Goal: Transaction & Acquisition: Purchase product/service

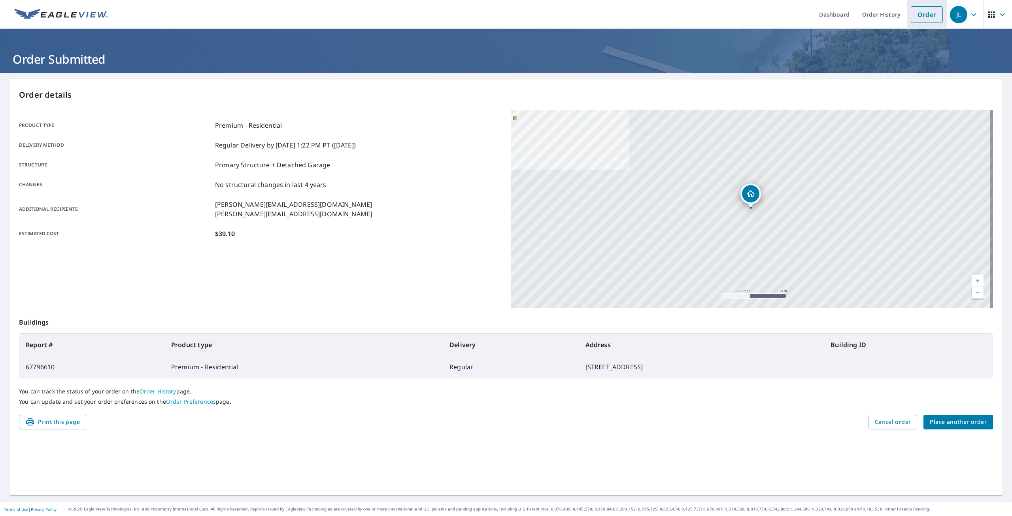
click at [927, 15] on link "Order" at bounding box center [927, 14] width 32 height 17
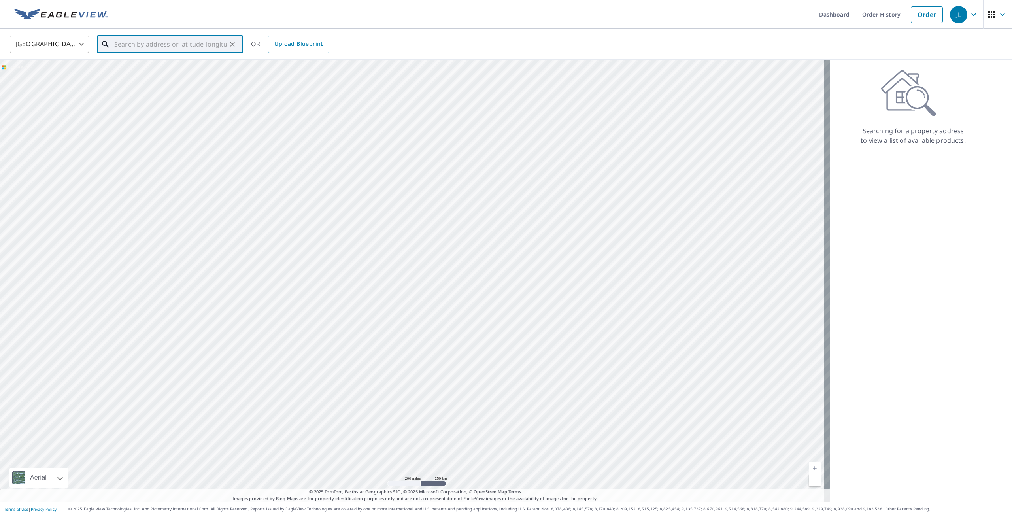
click at [204, 49] on input "text" at bounding box center [170, 44] width 113 height 22
paste input "[STREET_ADDRESS]"
drag, startPoint x: 167, startPoint y: 44, endPoint x: 64, endPoint y: 47, distance: 103.7
click at [64, 47] on div "[GEOGRAPHIC_DATA] [GEOGRAPHIC_DATA] ​ [STREET_ADDRESS] ​ Match not found OR Upl…" at bounding box center [503, 44] width 999 height 19
click at [141, 45] on input "[STREET_ADDRESS]" at bounding box center [170, 44] width 113 height 22
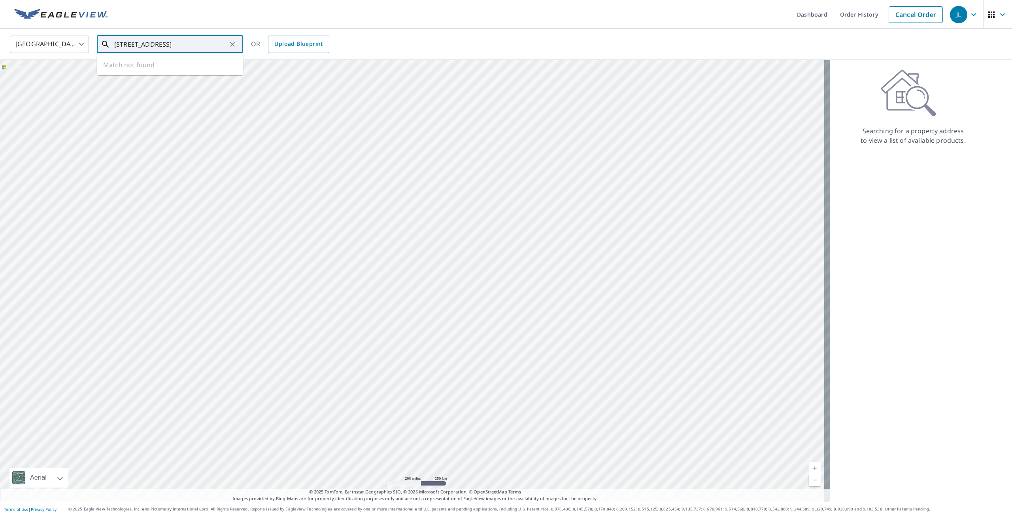
click at [145, 62] on ul "Match not found" at bounding box center [170, 65] width 146 height 21
click at [181, 44] on input "[STREET_ADDRESS]" at bounding box center [170, 44] width 113 height 22
drag, startPoint x: 192, startPoint y: 45, endPoint x: 245, endPoint y: 41, distance: 53.6
click at [245, 41] on div "[GEOGRAPHIC_DATA] [GEOGRAPHIC_DATA] ​ [STREET_ADDRESS] ​ Match not found OR Upl…" at bounding box center [503, 44] width 999 height 19
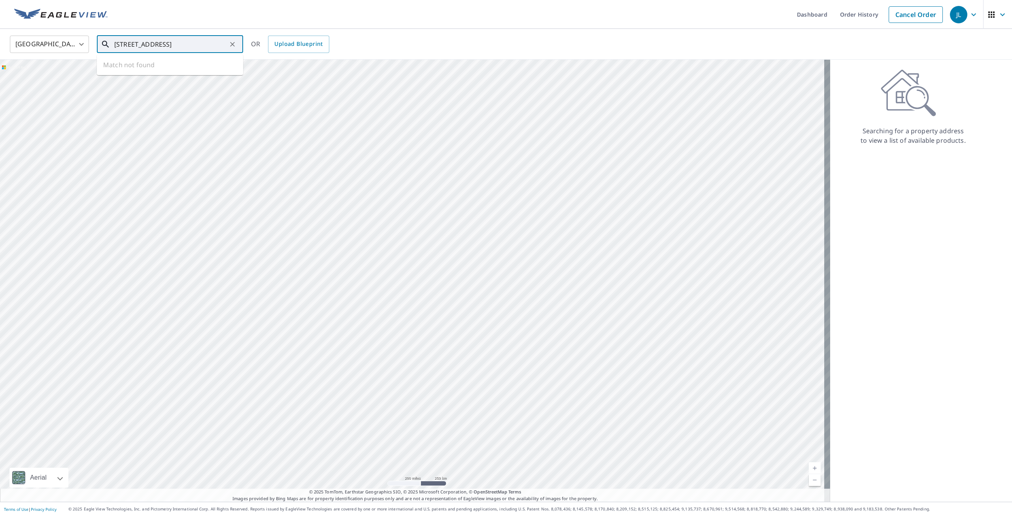
click at [224, 43] on input "[STREET_ADDRESS]" at bounding box center [170, 44] width 113 height 22
click at [225, 46] on input "[STREET_ADDRESS]" at bounding box center [170, 44] width 113 height 22
click at [226, 45] on input "[STREET_ADDRESS]" at bounding box center [170, 44] width 113 height 22
click at [221, 104] on p "[GEOGRAPHIC_DATA]" at bounding box center [175, 103] width 124 height 8
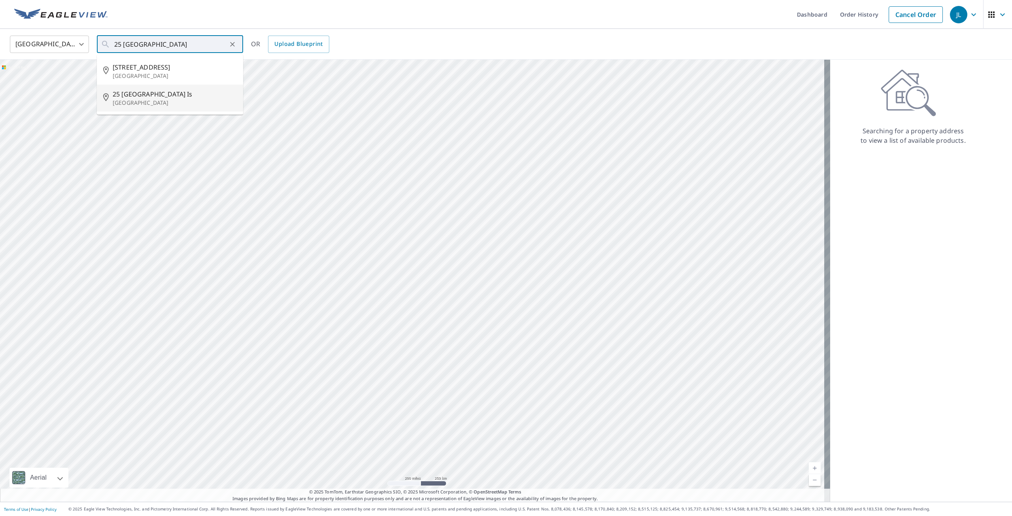
type input "[STREET_ADDRESS]"
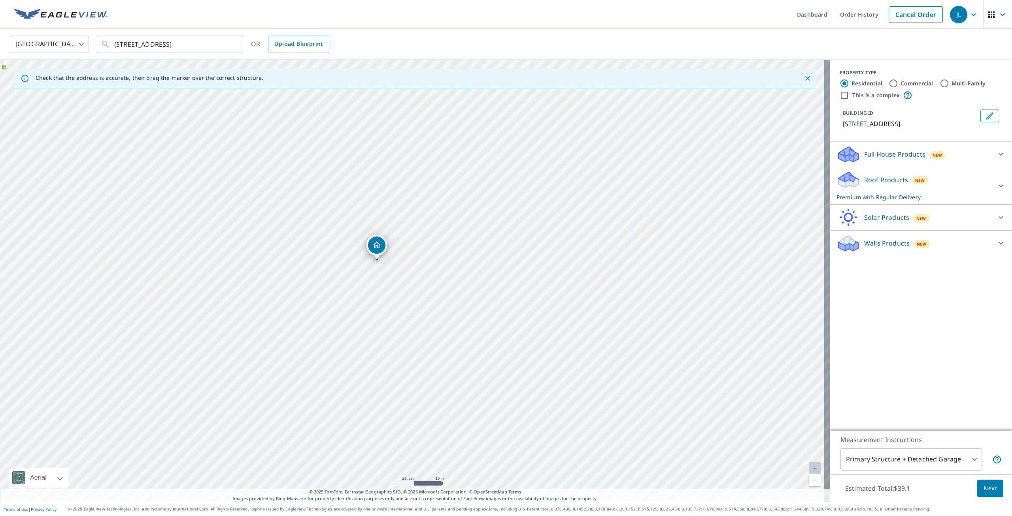
drag, startPoint x: 342, startPoint y: 324, endPoint x: 376, endPoint y: 291, distance: 47.6
click at [376, 291] on div "[STREET_ADDRESS]" at bounding box center [415, 281] width 830 height 442
click at [889, 185] on p "Roof Products" at bounding box center [887, 179] width 44 height 9
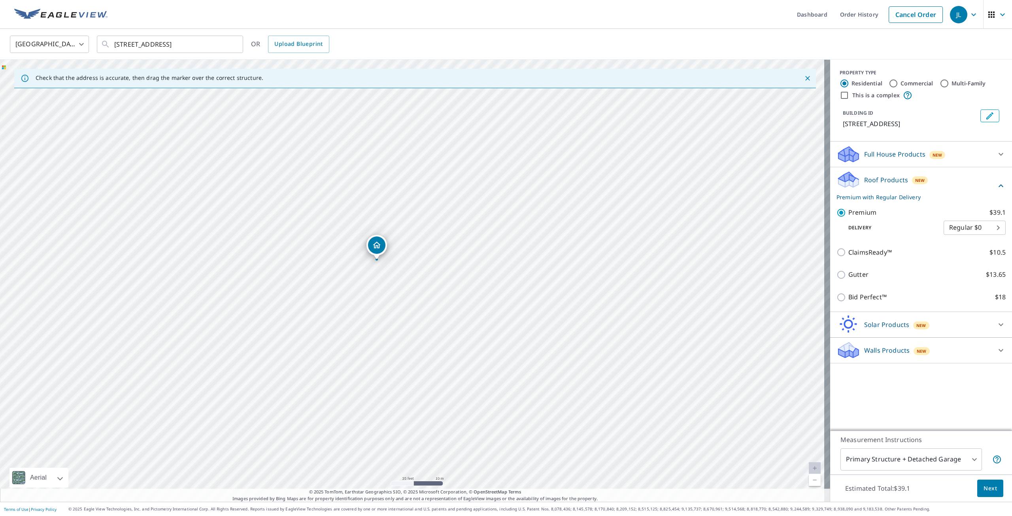
click at [984, 488] on span "Next" at bounding box center [990, 489] width 13 height 10
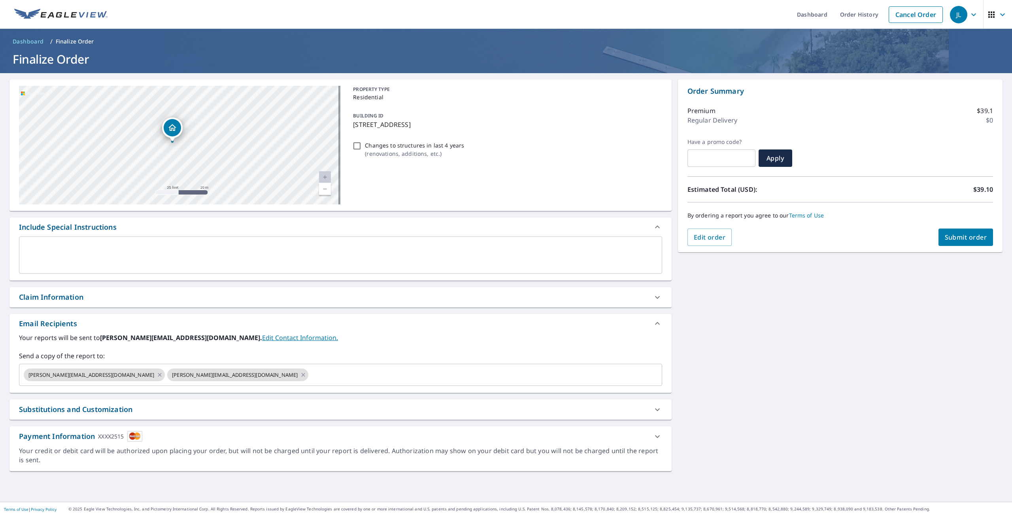
drag, startPoint x: 193, startPoint y: 165, endPoint x: 191, endPoint y: 168, distance: 4.5
click at [191, 168] on div "[STREET_ADDRESS]" at bounding box center [180, 145] width 322 height 119
click at [94, 303] on div "Claim Information" at bounding box center [340, 297] width 662 height 20
checkbox input "true"
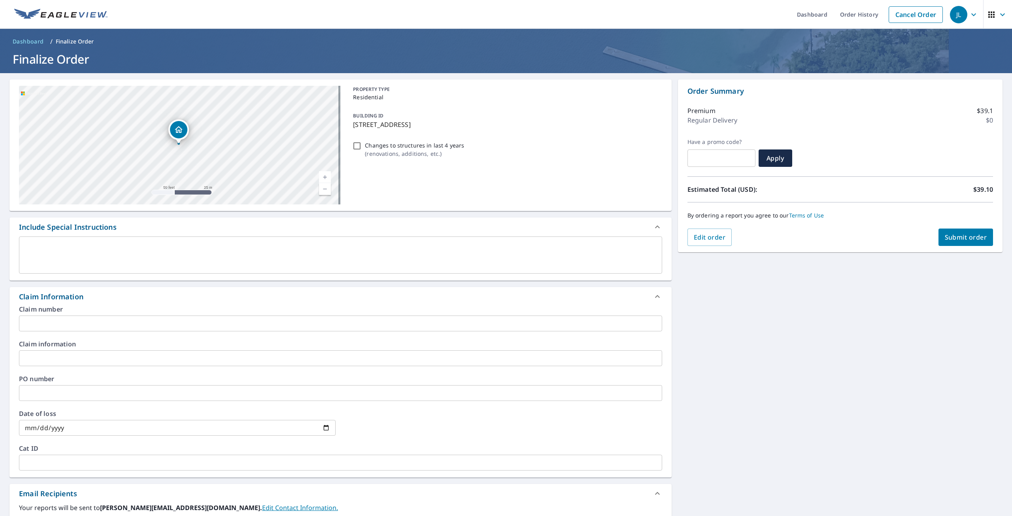
click at [55, 322] on input "text" at bounding box center [340, 324] width 643 height 16
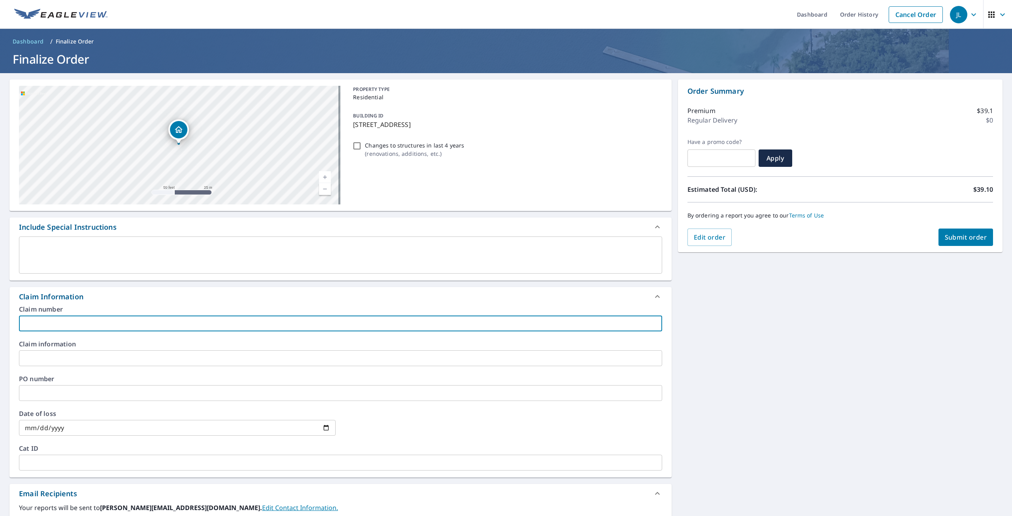
type input "8"
checkbox input "true"
type input "88"
checkbox input "true"
type input "888"
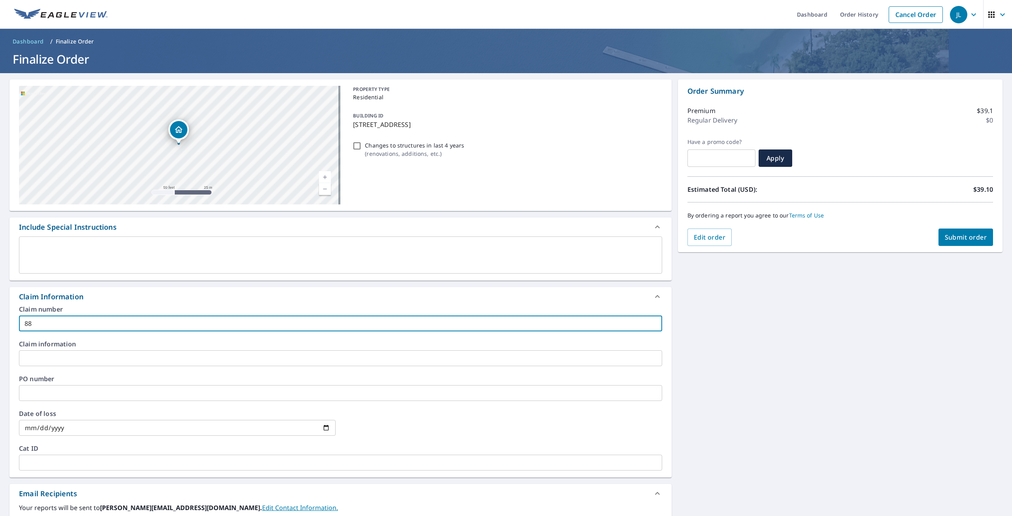
checkbox input "true"
type input "8881"
checkbox input "true"
type input "88818"
checkbox input "true"
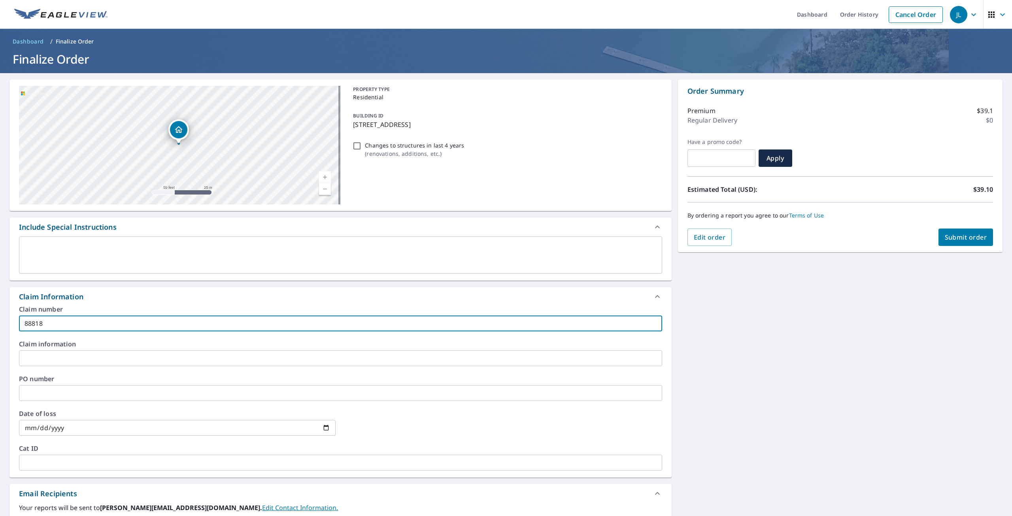
type input "88818_"
checkbox input "true"
type input "88818_0"
checkbox input "true"
type input "88818_01"
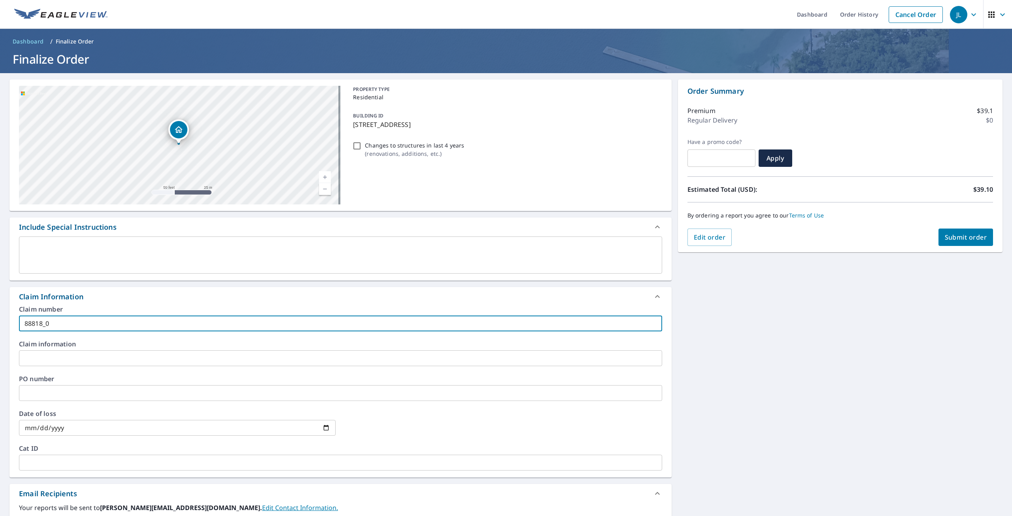
checkbox input "true"
type input "88818_01"
click at [946, 237] on span "Submit order" at bounding box center [966, 237] width 42 height 9
checkbox input "true"
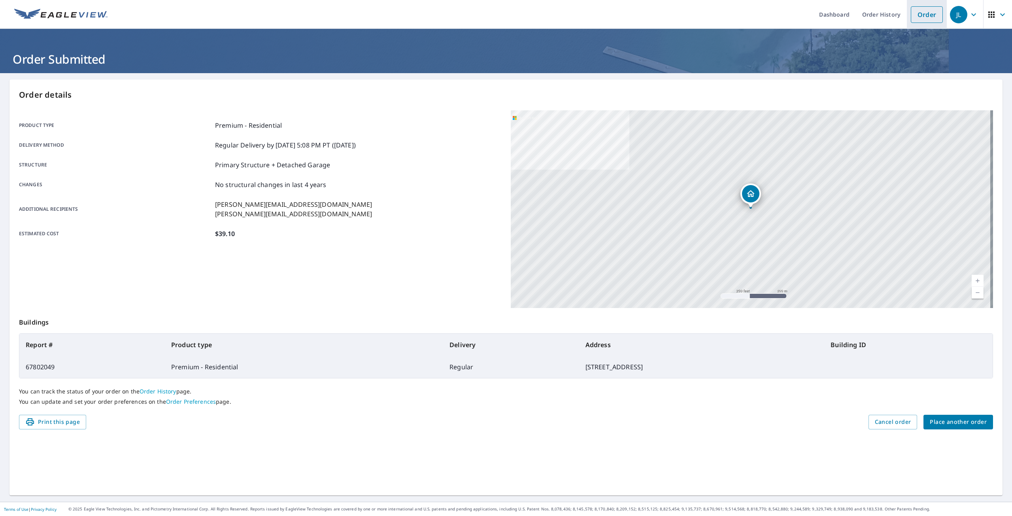
click at [932, 16] on link "Order" at bounding box center [927, 14] width 32 height 17
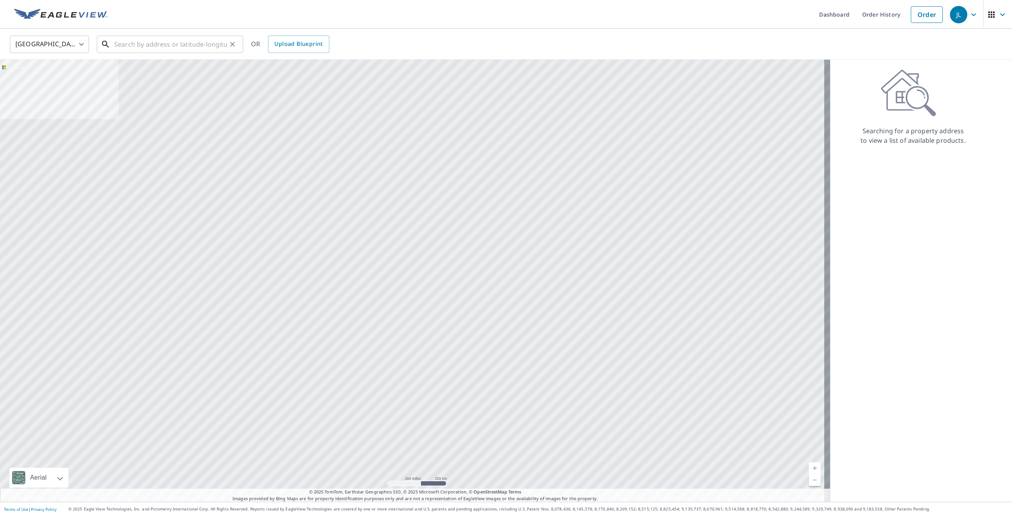
click at [163, 43] on input "text" at bounding box center [170, 44] width 113 height 22
paste input "[STREET_ADDRESS]"
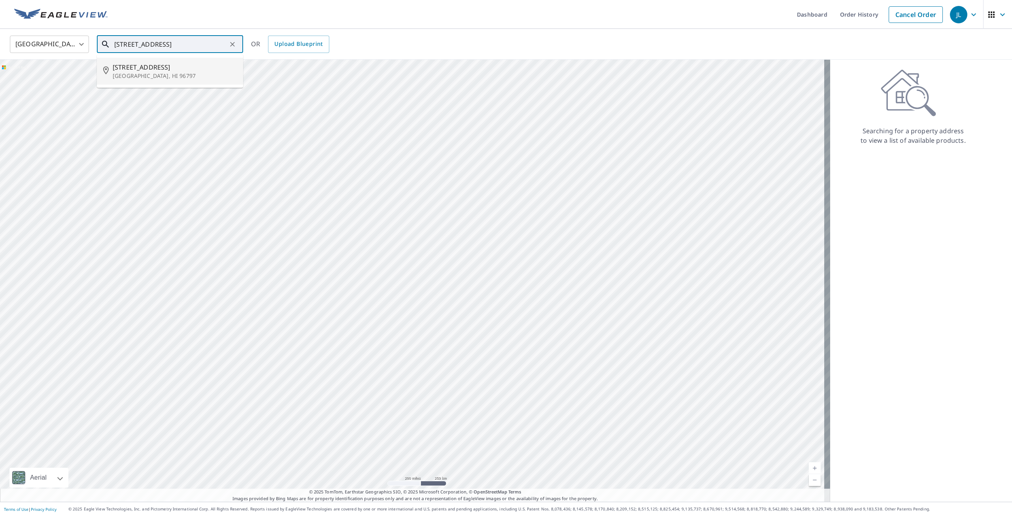
click at [127, 67] on span "[STREET_ADDRESS]" at bounding box center [175, 66] width 124 height 9
type input "[STREET_ADDRESS]"
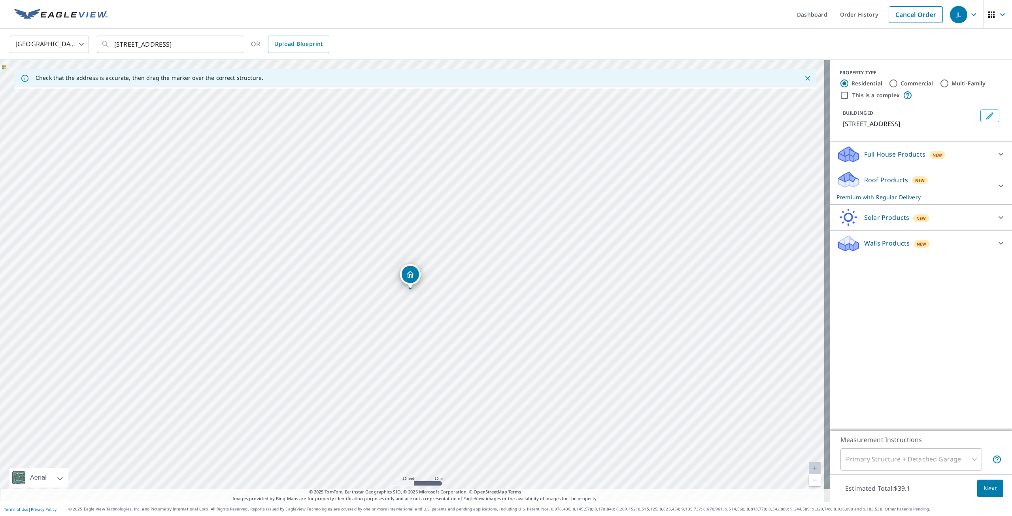
drag, startPoint x: 479, startPoint y: 276, endPoint x: 456, endPoint y: 312, distance: 43.4
click at [456, 312] on div "[STREET_ADDRESS]" at bounding box center [415, 281] width 830 height 442
click at [891, 180] on p "Roof Products" at bounding box center [887, 179] width 44 height 9
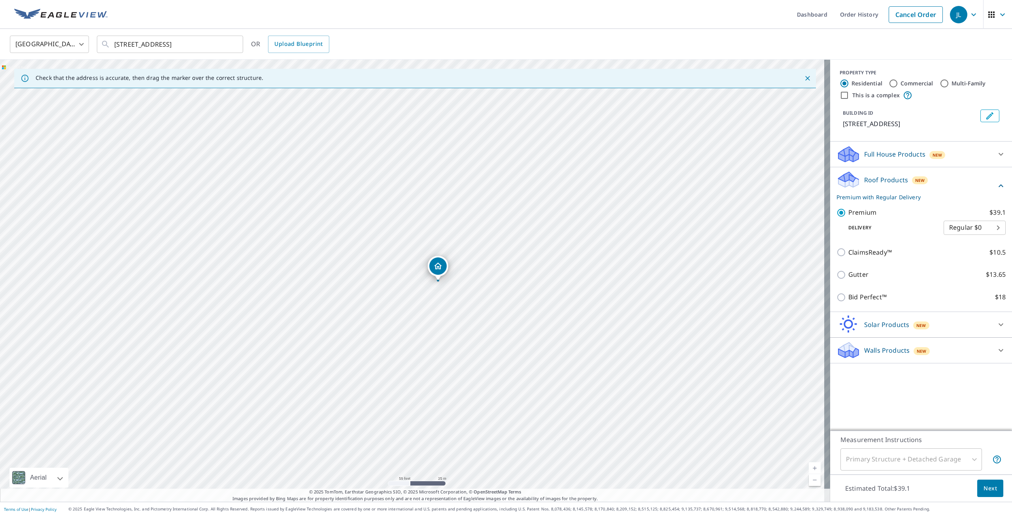
click at [991, 490] on span "Next" at bounding box center [990, 489] width 13 height 10
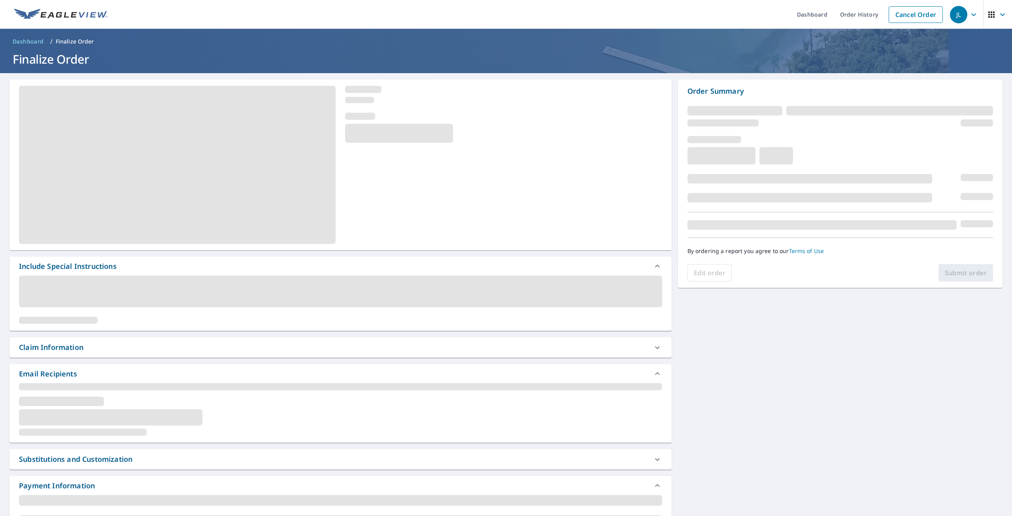
click at [115, 349] on div "Claim Information" at bounding box center [333, 347] width 629 height 11
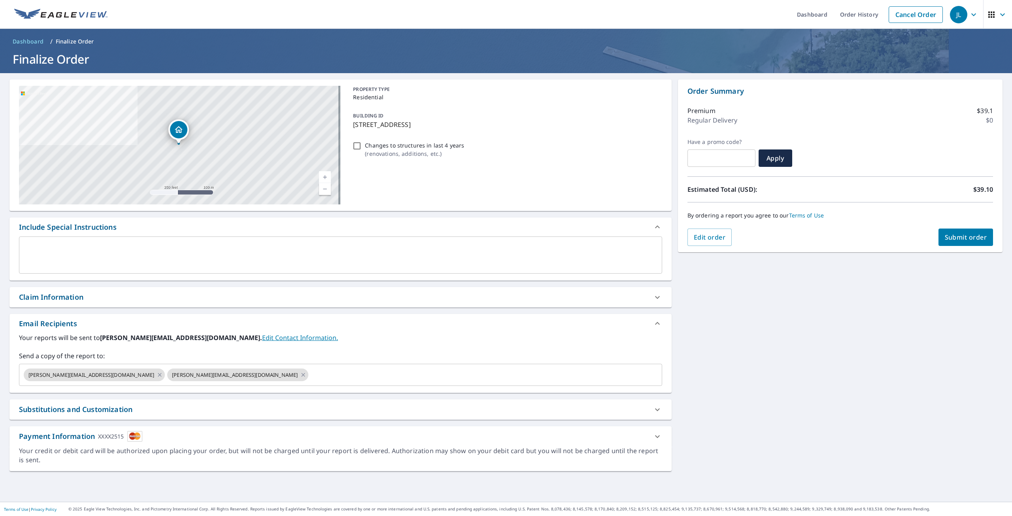
click at [420, 299] on div "Claim Information" at bounding box center [333, 297] width 629 height 11
checkbox input "true"
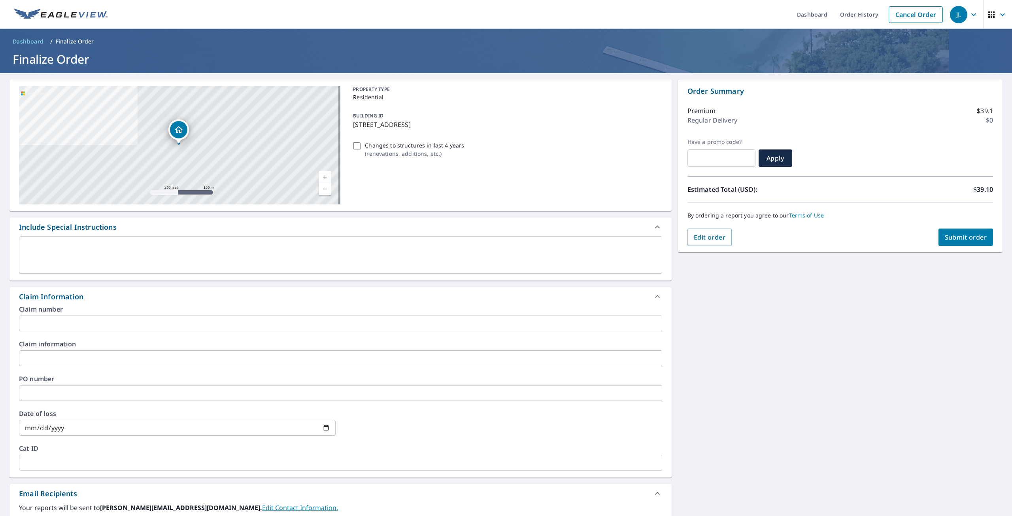
click at [98, 322] on input "text" at bounding box center [340, 324] width 643 height 16
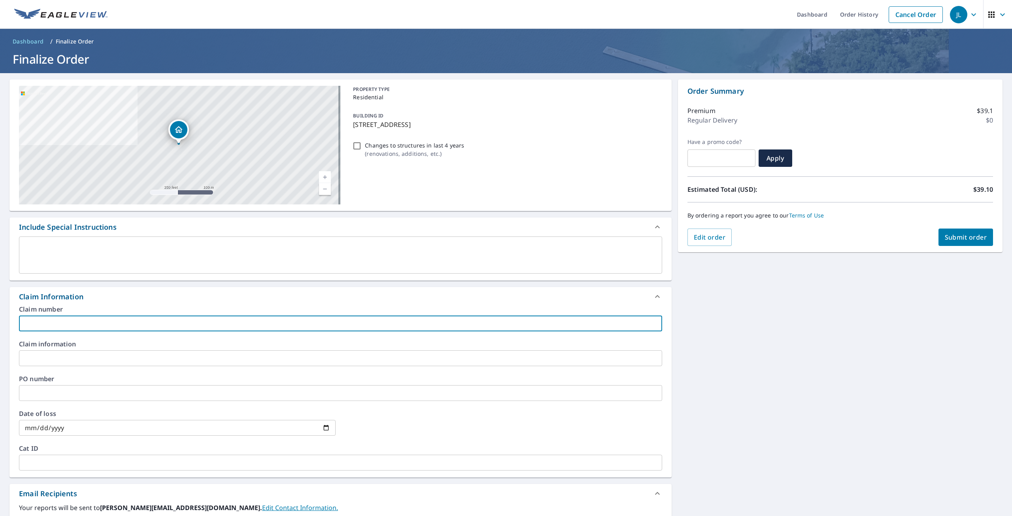
paste input "88813_01"
type input "88813_01"
checkbox input "true"
type input "88813_01"
click at [950, 235] on span "Submit order" at bounding box center [966, 237] width 42 height 9
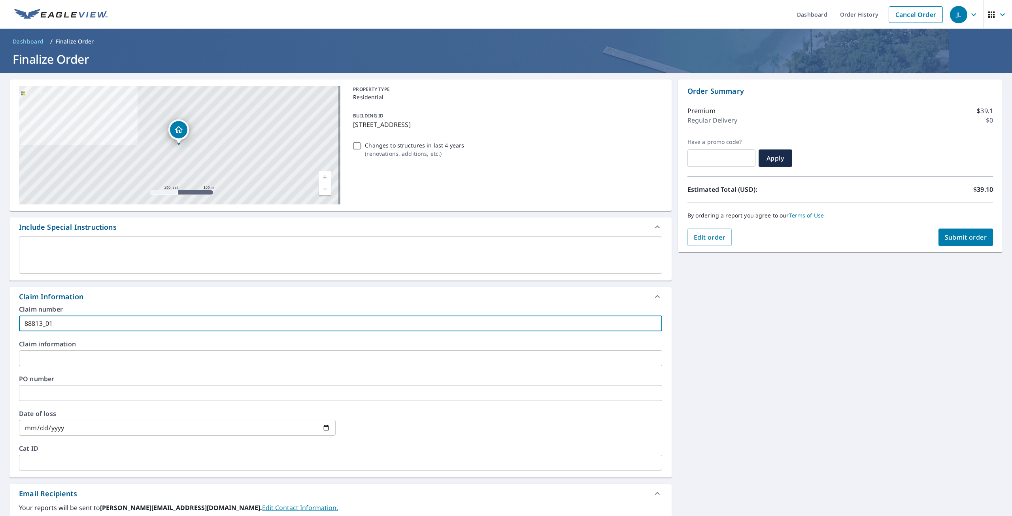
checkbox input "true"
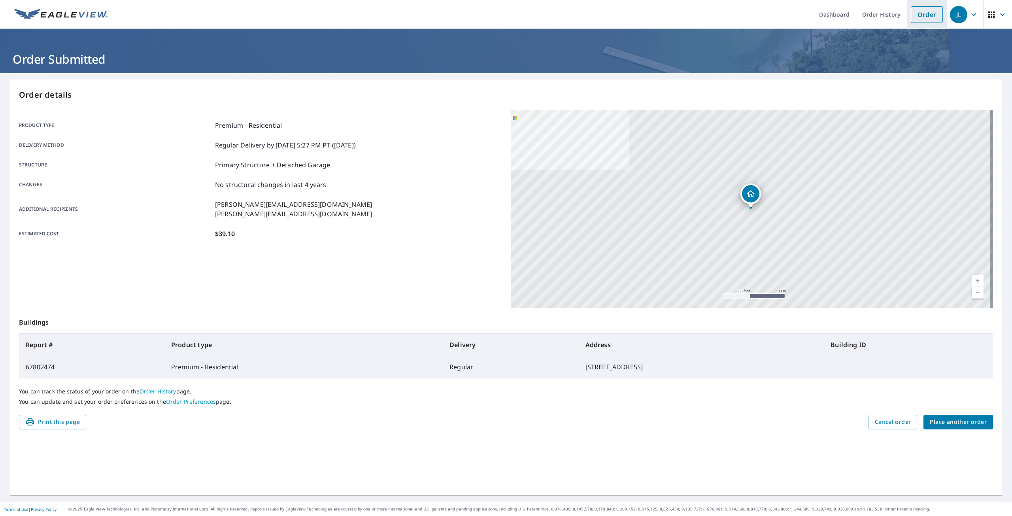
click at [928, 10] on link "Order" at bounding box center [927, 14] width 32 height 17
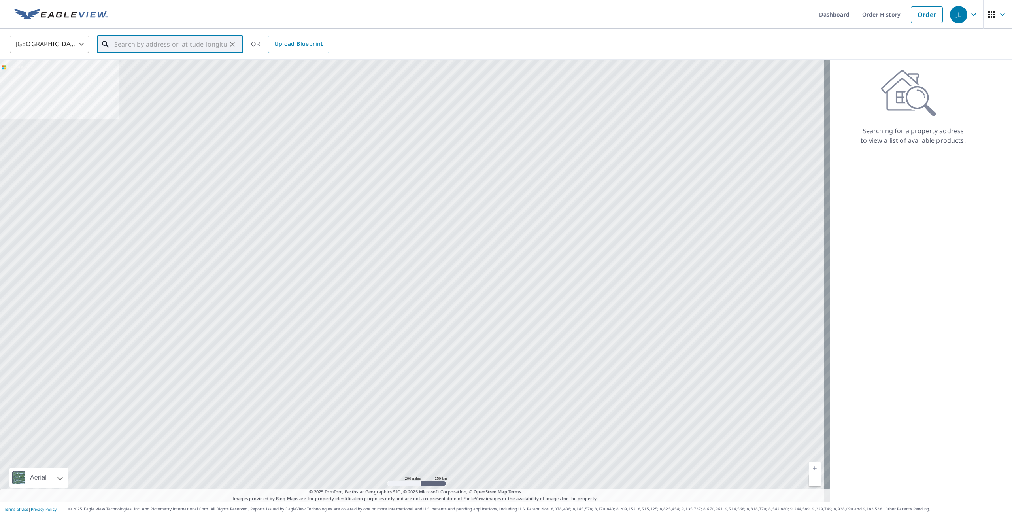
click at [138, 50] on input "text" at bounding box center [170, 44] width 113 height 22
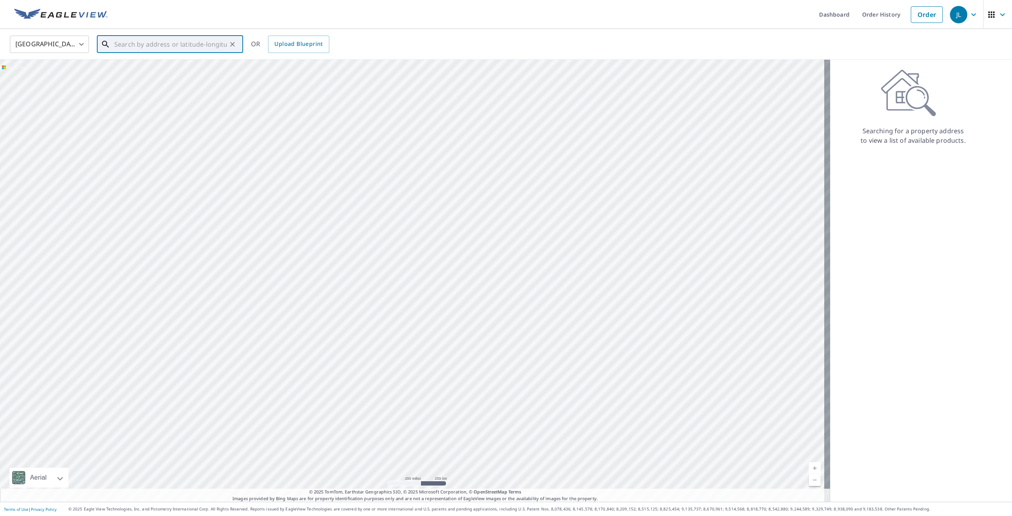
paste input "[STREET_ADDRESS]"
drag, startPoint x: 206, startPoint y: 42, endPoint x: 47, endPoint y: 42, distance: 159.0
click at [47, 42] on div "[GEOGRAPHIC_DATA] [GEOGRAPHIC_DATA] ​ [STREET_ADDRESS] ​ Match not found OR Upl…" at bounding box center [503, 44] width 999 height 19
click at [159, 61] on ul "Match not found" at bounding box center [170, 65] width 146 height 21
click at [174, 45] on input "[STREET_ADDRESS]" at bounding box center [170, 44] width 113 height 22
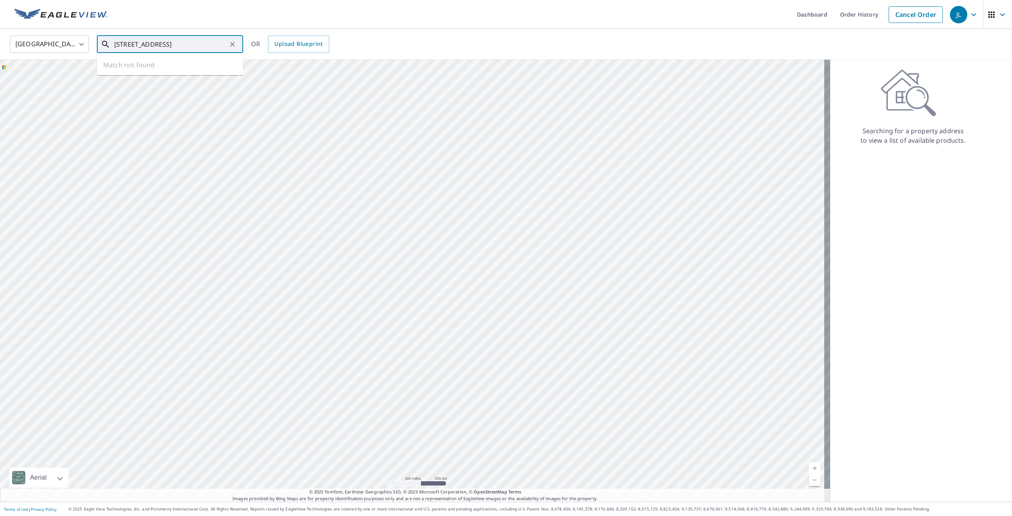
click at [173, 61] on ul "Match not found" at bounding box center [170, 65] width 146 height 21
click at [148, 42] on input "[STREET_ADDRESS]" at bounding box center [170, 44] width 113 height 22
drag, startPoint x: 190, startPoint y: 44, endPoint x: 199, endPoint y: 44, distance: 9.5
click at [251, 39] on div "[GEOGRAPHIC_DATA] [GEOGRAPHIC_DATA] ​ [STREET_ADDRESS] ​ Match not found OR Upl…" at bounding box center [503, 44] width 999 height 19
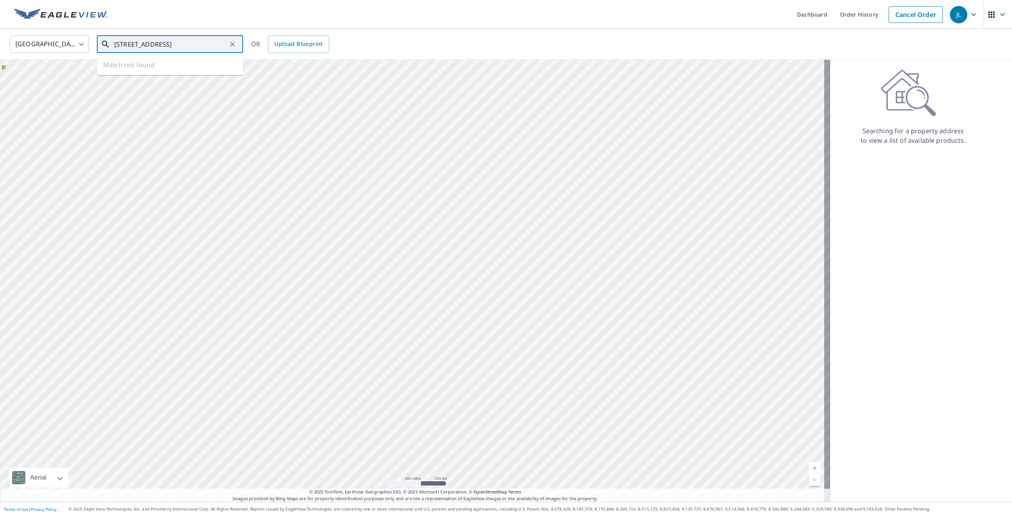
scroll to position [0, 0]
click at [166, 68] on span "25 [GEOGRAPHIC_DATA] Is" at bounding box center [175, 66] width 124 height 9
type input "[STREET_ADDRESS]"
